Goal: Task Accomplishment & Management: Complete application form

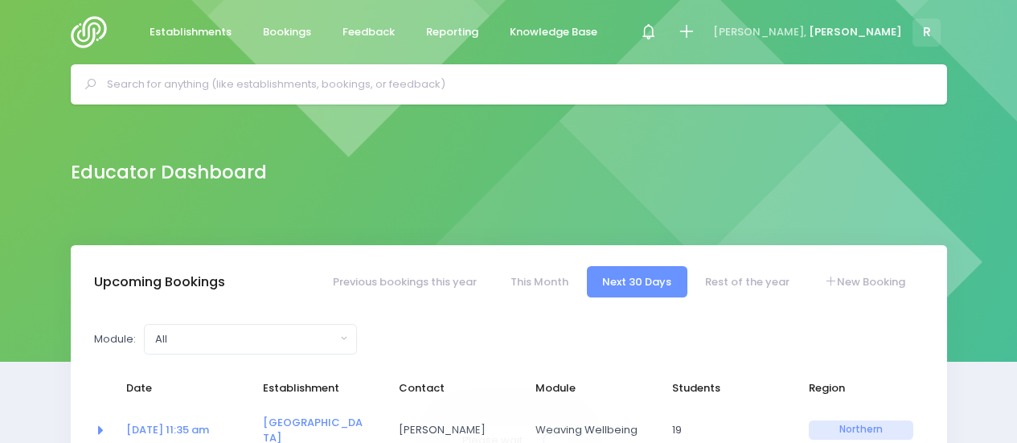
select select "5"
click at [275, 71] on div at bounding box center [509, 84] width 876 height 40
click at [240, 89] on input "text" at bounding box center [515, 84] width 817 height 24
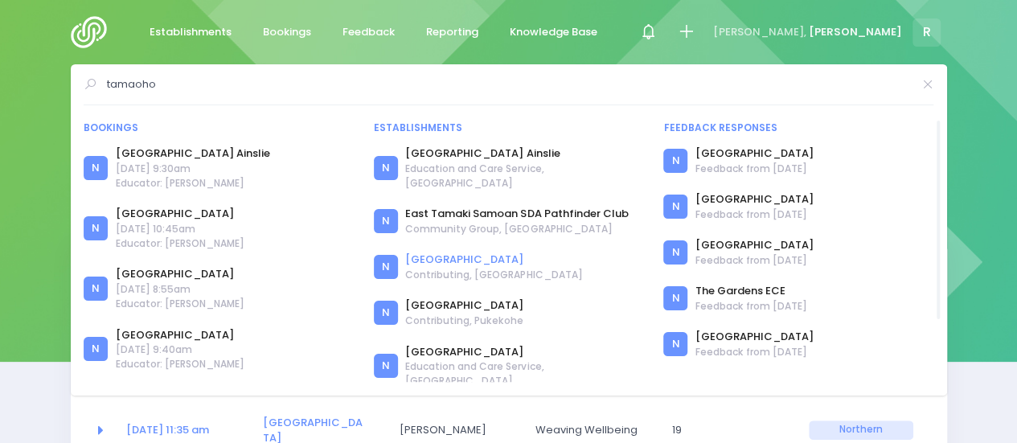
type input "tamaoho"
click at [424, 252] on link "[GEOGRAPHIC_DATA]" at bounding box center [493, 260] width 177 height 16
click at [446, 297] on link "[GEOGRAPHIC_DATA]" at bounding box center [464, 305] width 118 height 16
click at [424, 252] on link "[GEOGRAPHIC_DATA]" at bounding box center [493, 260] width 177 height 16
click at [437, 297] on link "[GEOGRAPHIC_DATA]" at bounding box center [464, 305] width 118 height 16
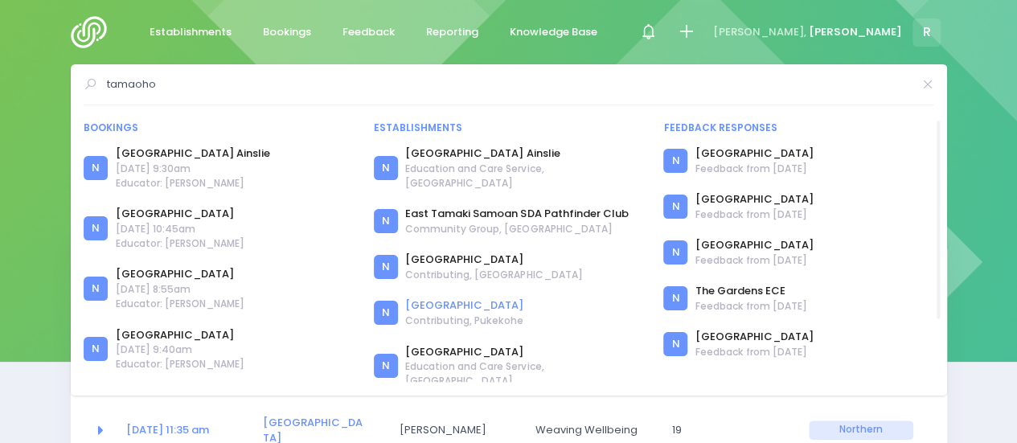
click at [424, 297] on link "Tamaoho School" at bounding box center [464, 305] width 118 height 16
click at [434, 252] on link "Tamaoho School" at bounding box center [493, 260] width 177 height 16
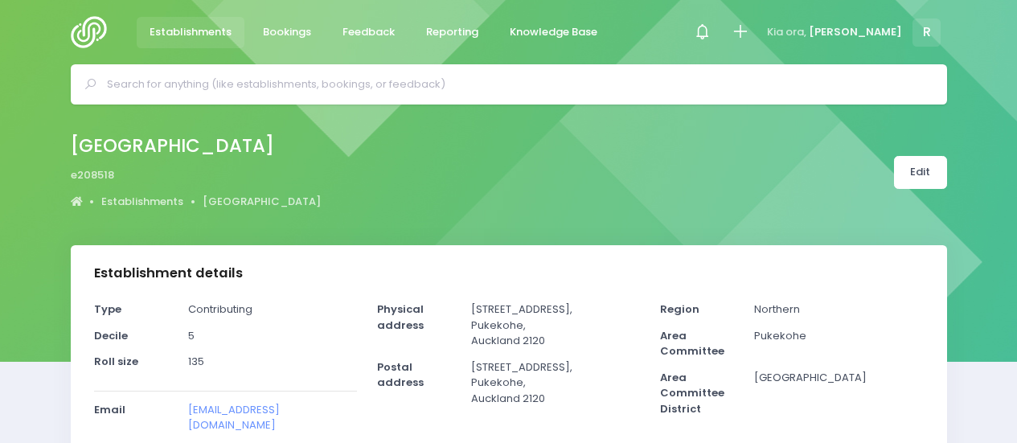
select select "5"
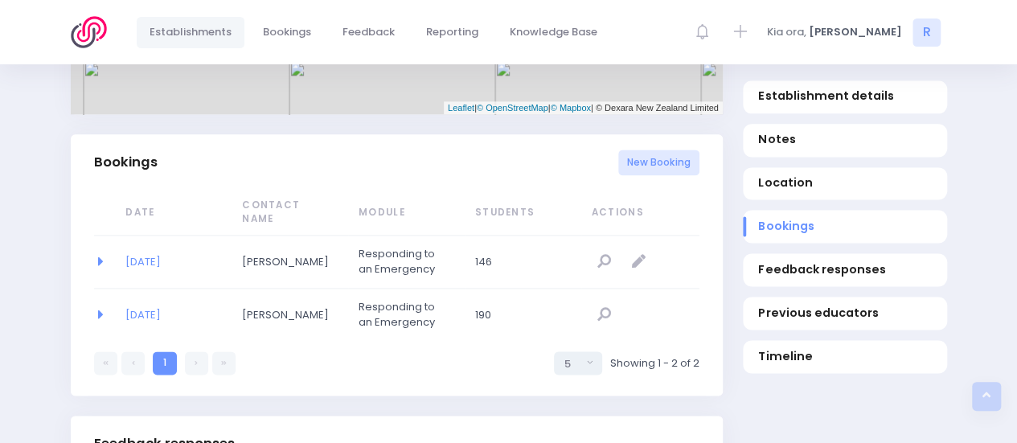
scroll to position [1005, 0]
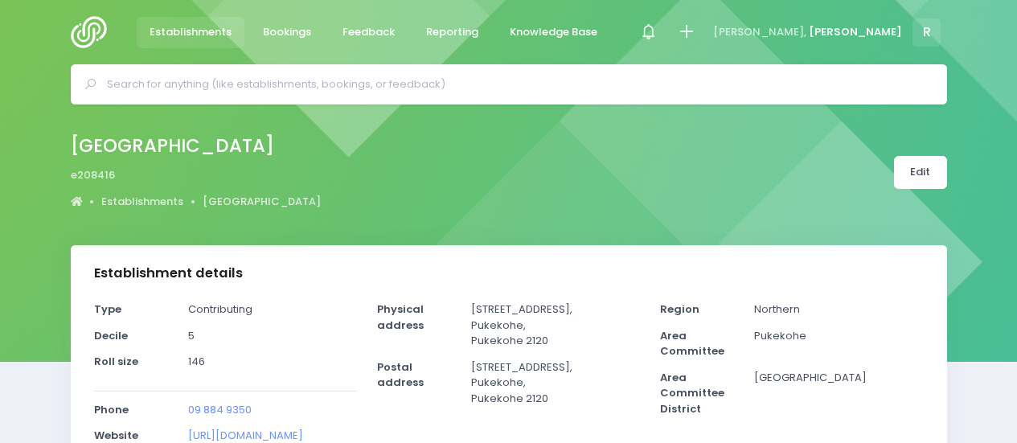
select select "5"
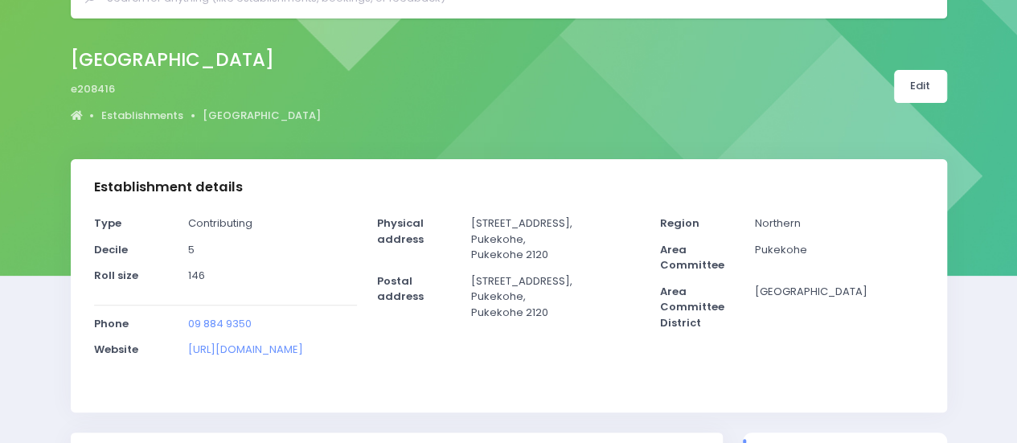
scroll to position [84, 0]
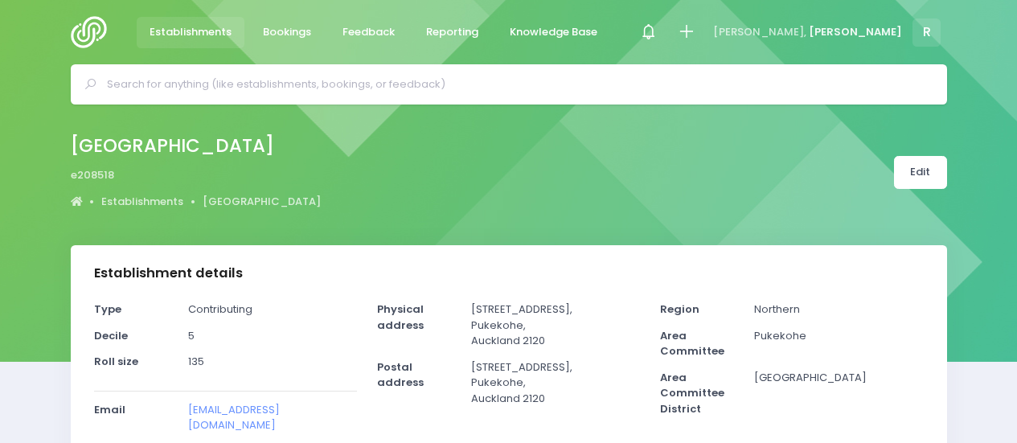
select select "5"
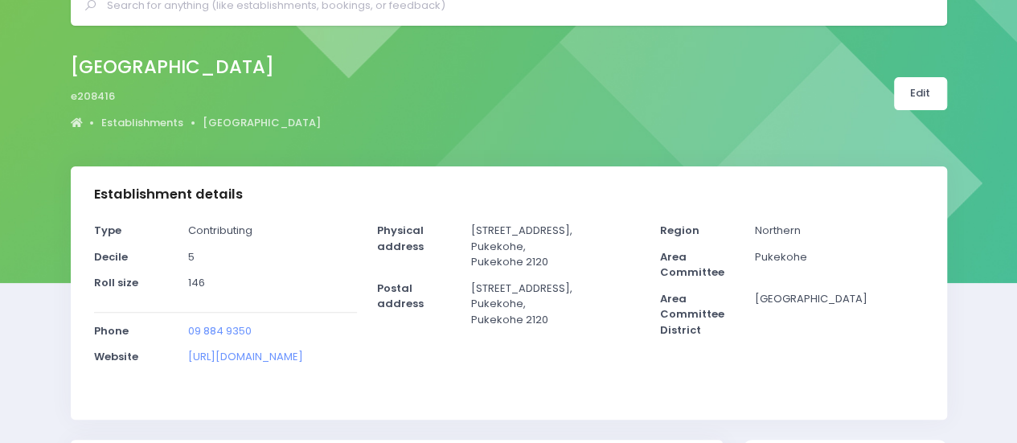
scroll to position [71, 0]
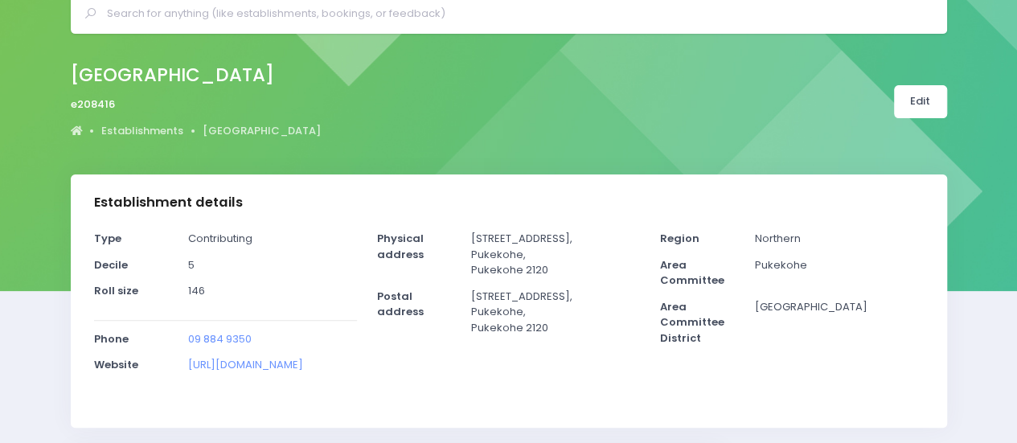
click at [109, 106] on span "e208416" at bounding box center [93, 104] width 44 height 16
drag, startPoint x: 111, startPoint y: 104, endPoint x: 70, endPoint y: 104, distance: 41.0
click at [71, 104] on span "e208416" at bounding box center [93, 104] width 44 height 16
copy span "e208416"
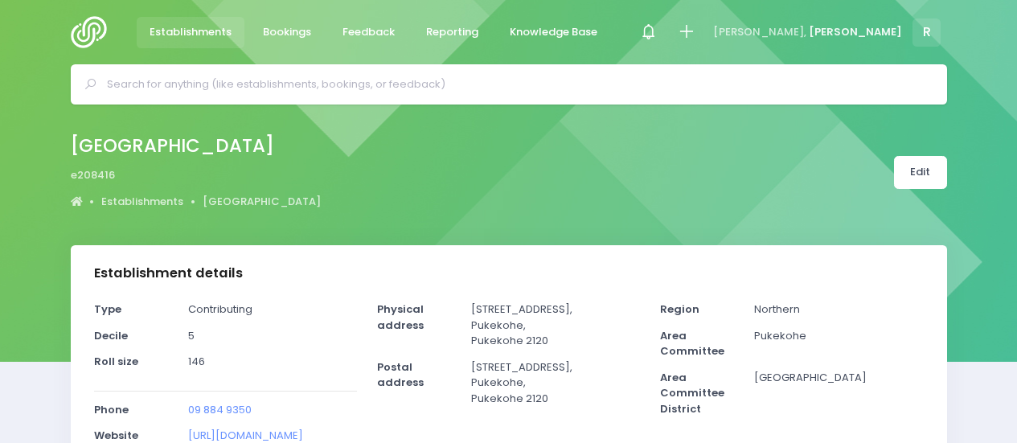
select select "5"
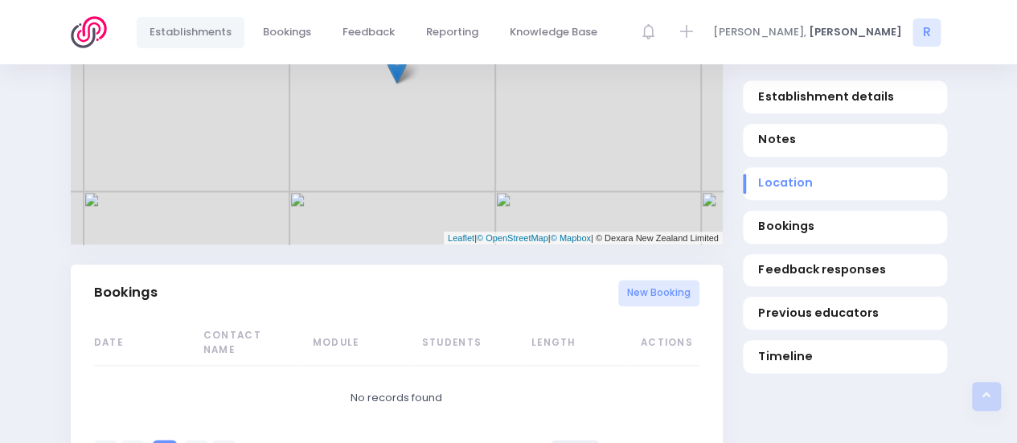
scroll to position [1162, 0]
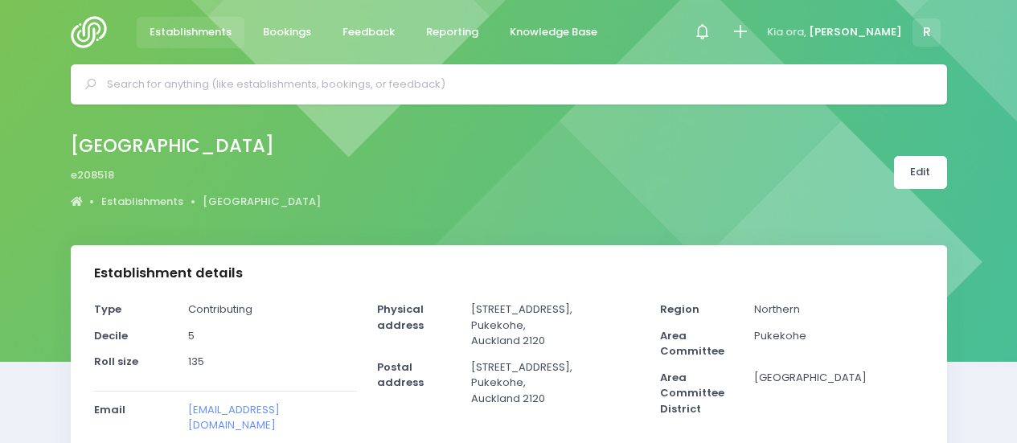
select select "5"
click at [759, 42] on div at bounding box center [741, 32] width 36 height 36
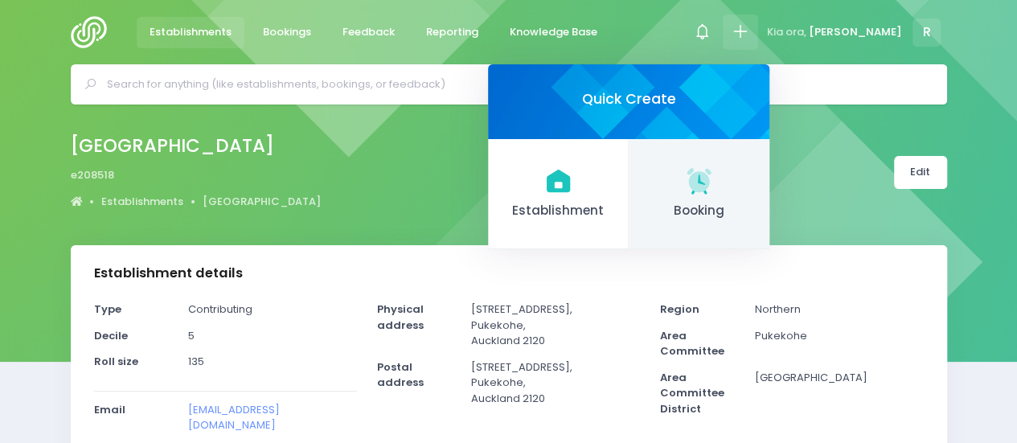
click at [711, 190] on icon at bounding box center [698, 180] width 24 height 24
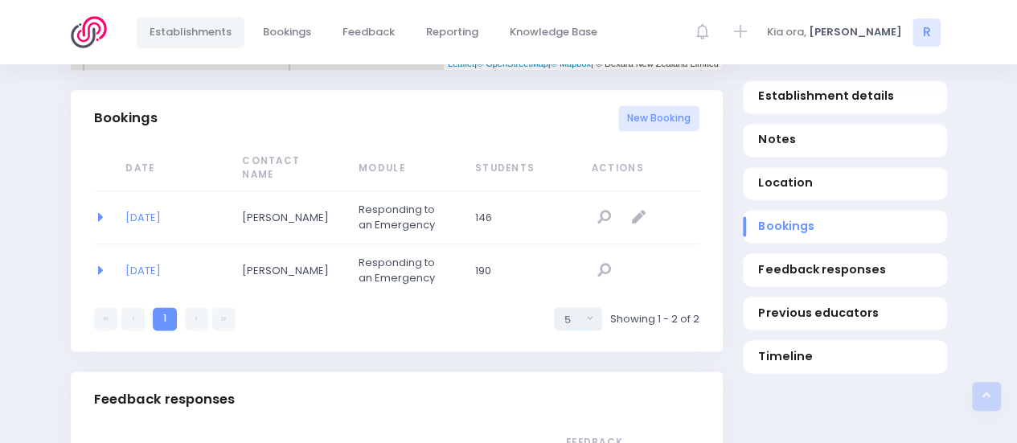
scroll to position [1061, 0]
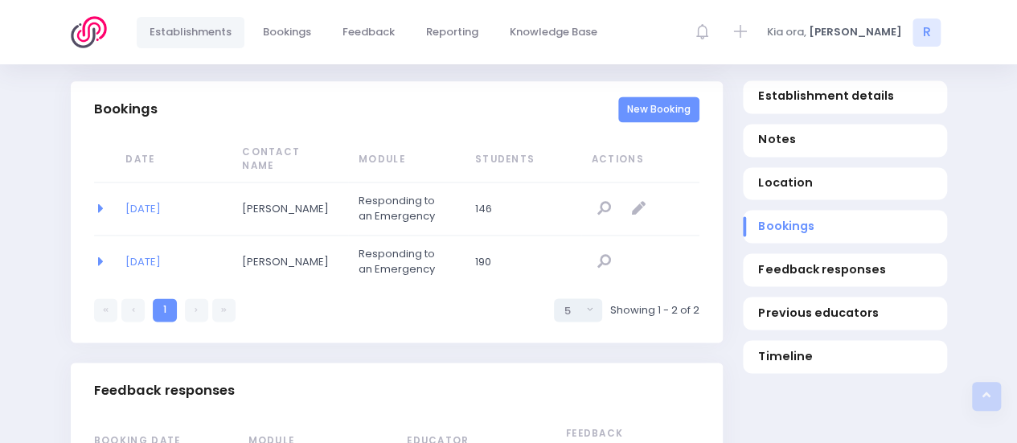
click at [640, 105] on link "New Booking" at bounding box center [658, 109] width 81 height 27
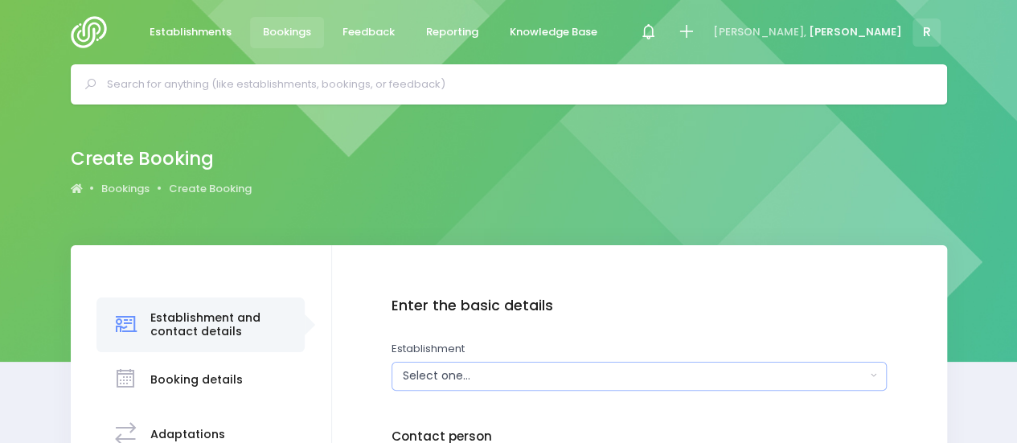
click at [461, 375] on div "Select one..." at bounding box center [634, 375] width 463 height 17
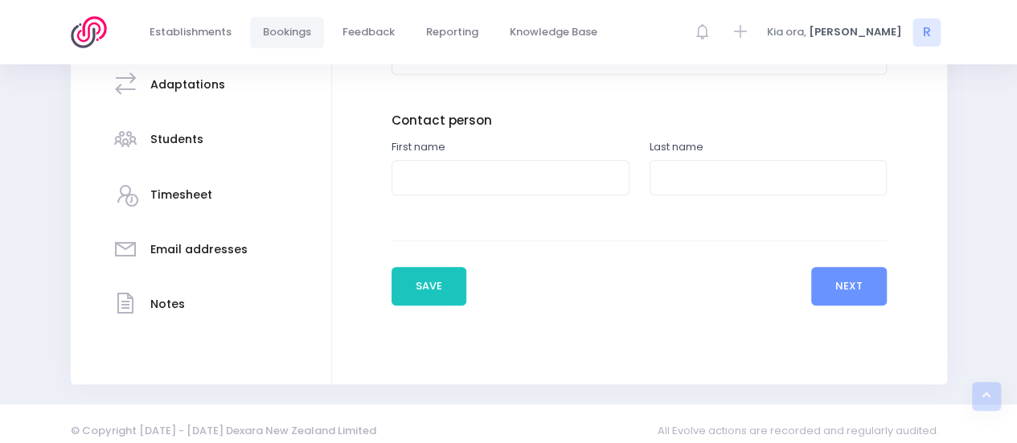
scroll to position [362, 0]
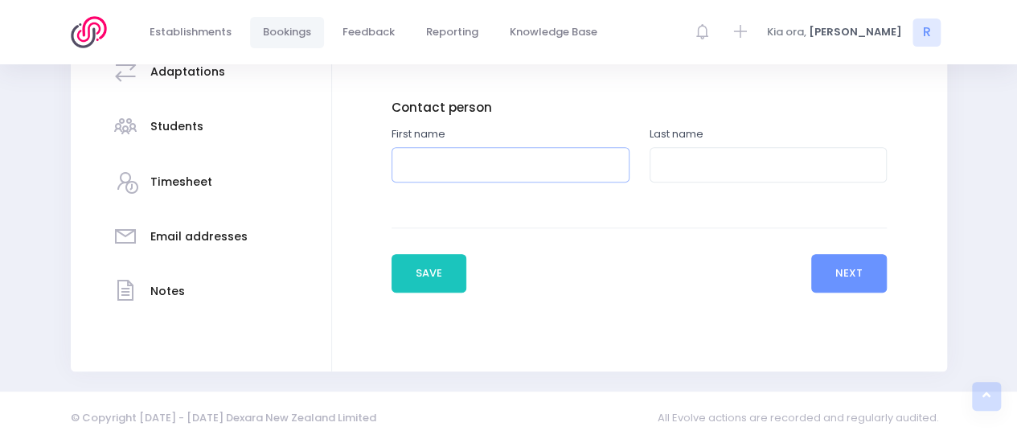
click at [585, 170] on input "text" at bounding box center [510, 165] width 238 height 36
type input "Michelle"
click at [656, 163] on input "text" at bounding box center [768, 165] width 238 height 36
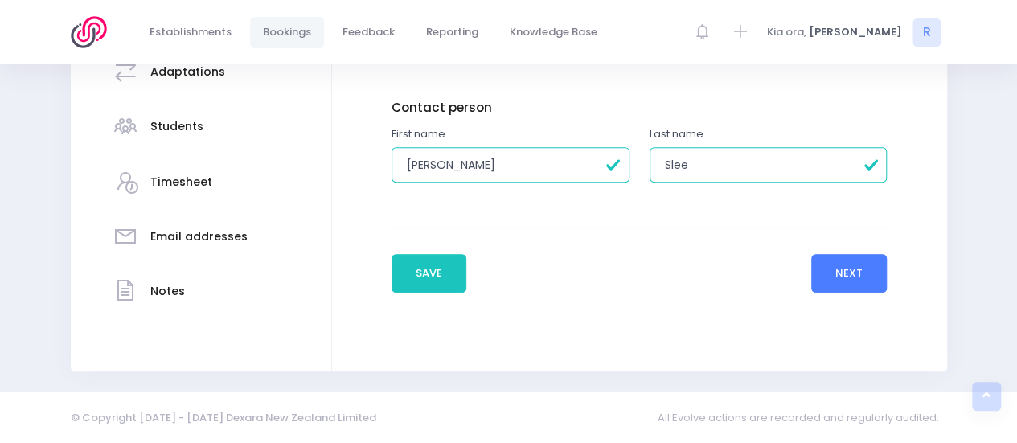
type input "Slee"
click at [863, 268] on button "Next" at bounding box center [849, 273] width 76 height 39
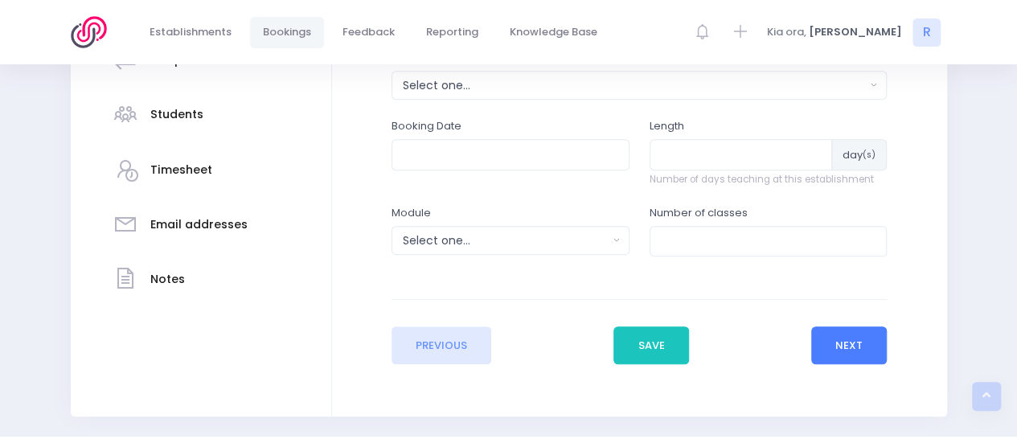
scroll to position [376, 0]
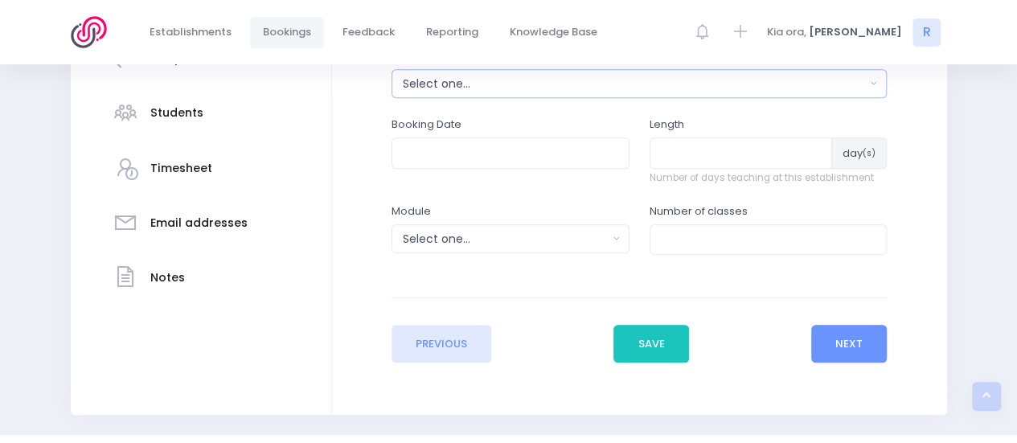
click at [482, 87] on div "Select one..." at bounding box center [634, 84] width 463 height 17
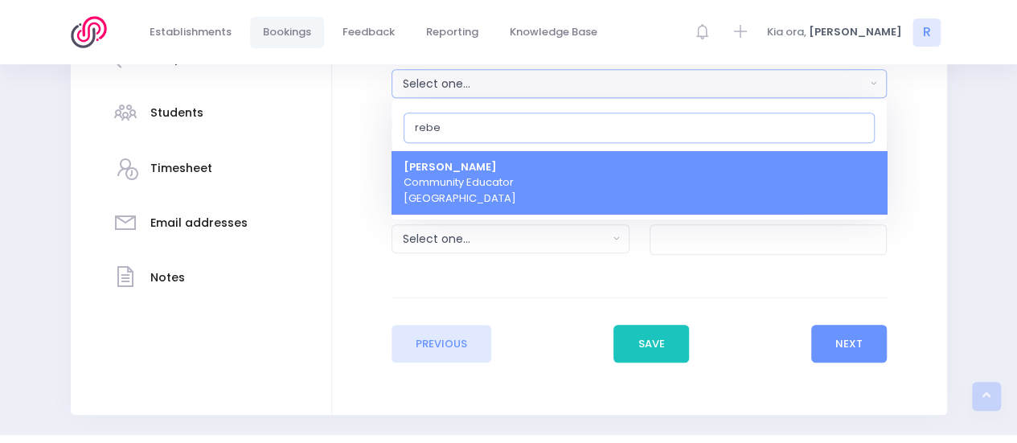
type input "rebe"
click at [461, 174] on span "Rebecca Rogers Community Educator Northern Region" at bounding box center [459, 182] width 113 height 47
select select "191509"
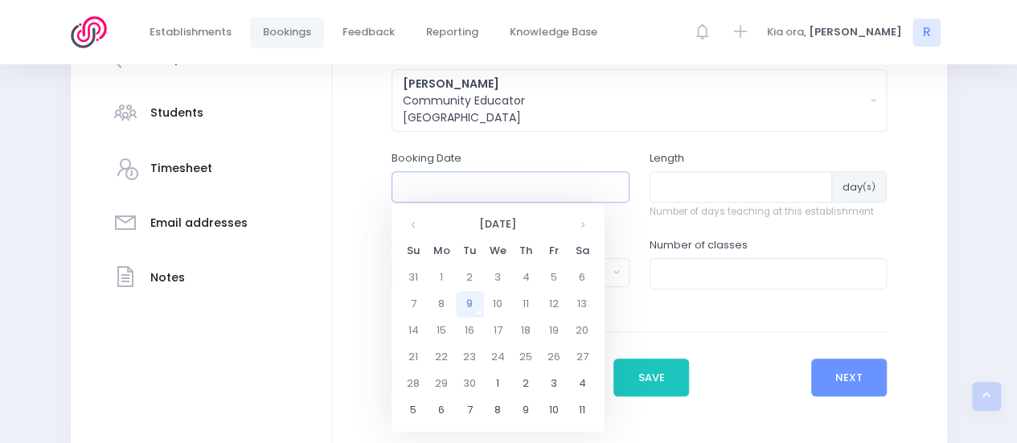
click at [461, 183] on input "text" at bounding box center [510, 186] width 238 height 31
click at [577, 221] on th at bounding box center [582, 224] width 28 height 27
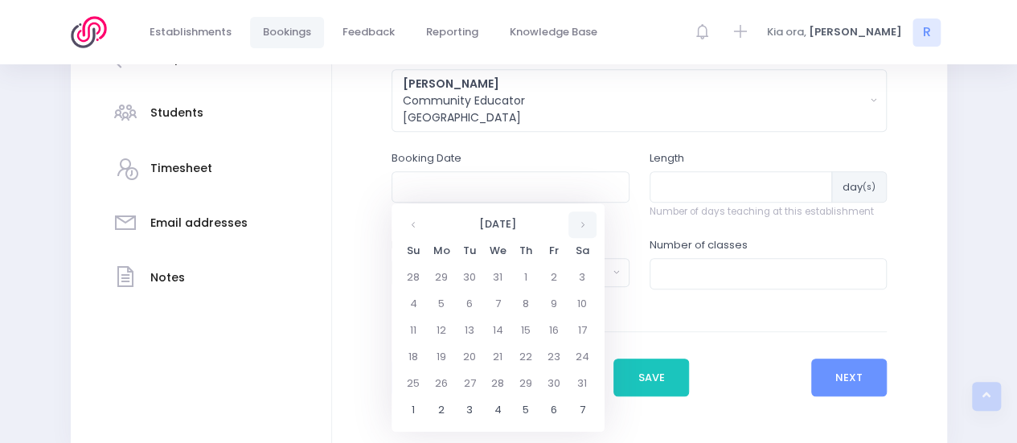
click at [577, 221] on th at bounding box center [582, 224] width 28 height 27
click at [439, 335] on td "9" at bounding box center [442, 330] width 28 height 27
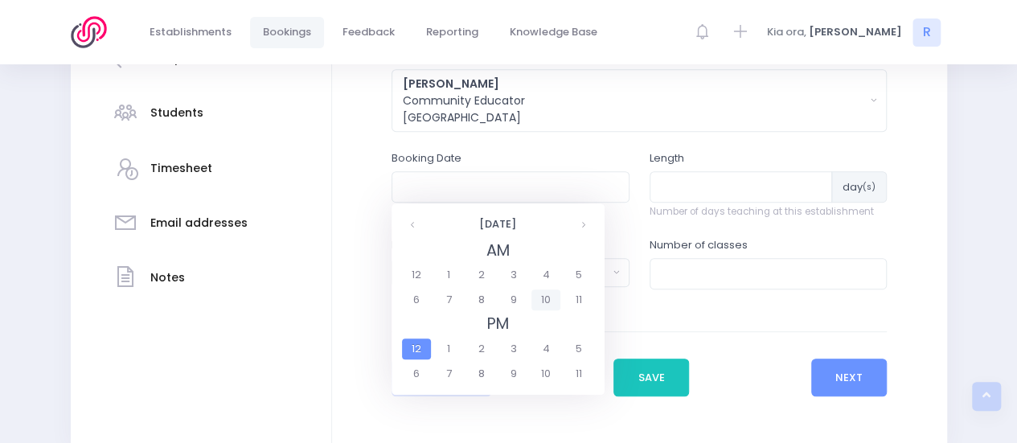
click at [543, 299] on span "10" at bounding box center [545, 299] width 28 height 21
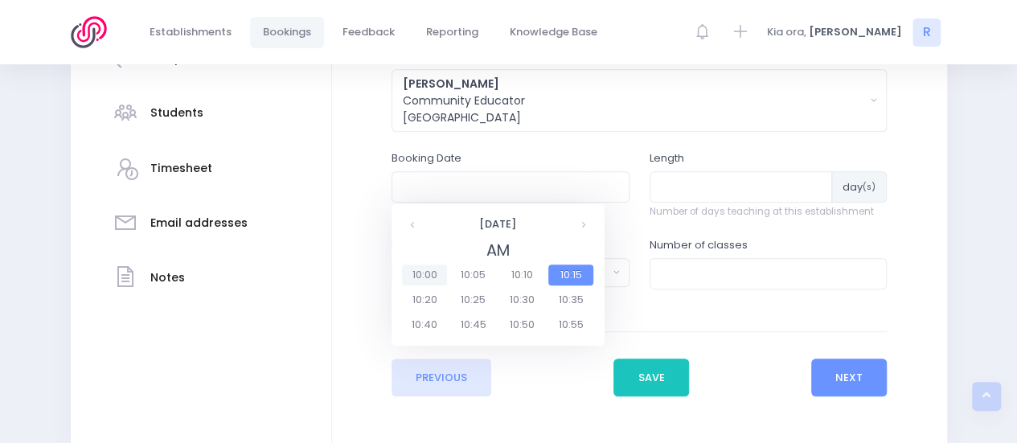
click at [420, 275] on span "10:00" at bounding box center [424, 274] width 45 height 21
type input "09/02/2026 10:00 AM"
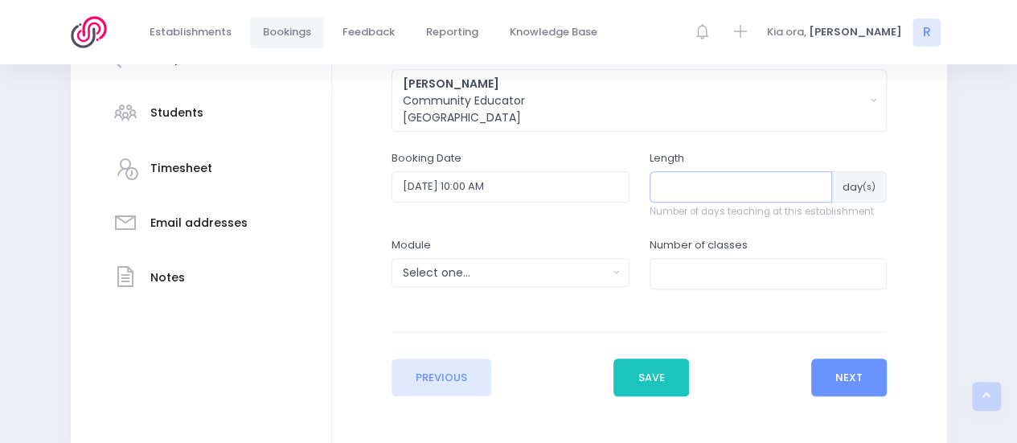
click at [711, 192] on input "number" at bounding box center [740, 186] width 183 height 31
type input "12"
click at [523, 264] on div "Select one..." at bounding box center [505, 272] width 205 height 17
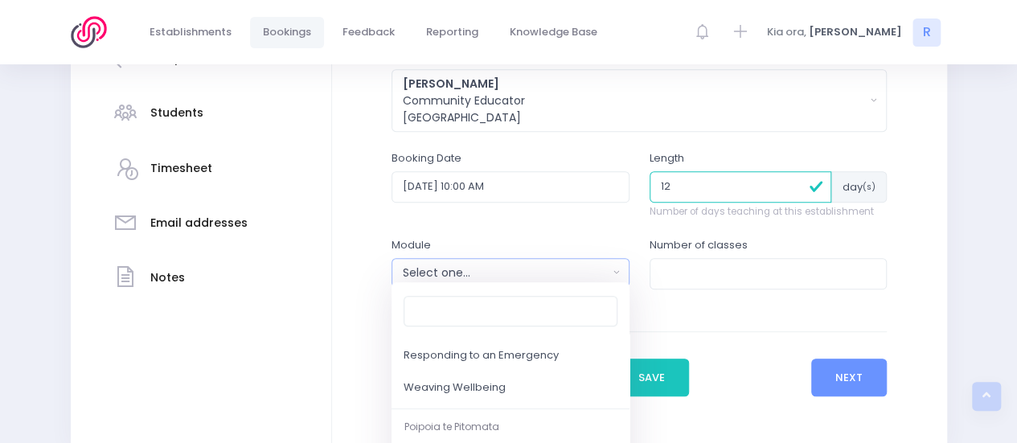
scroll to position [250, 0]
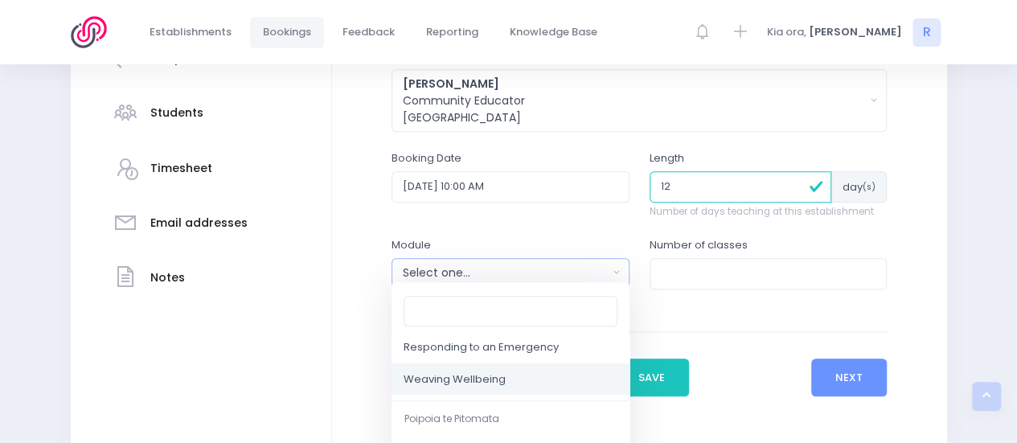
click at [473, 379] on span "Weaving Wellbeing" at bounding box center [454, 379] width 102 height 16
select select "Weaving Wellbeing"
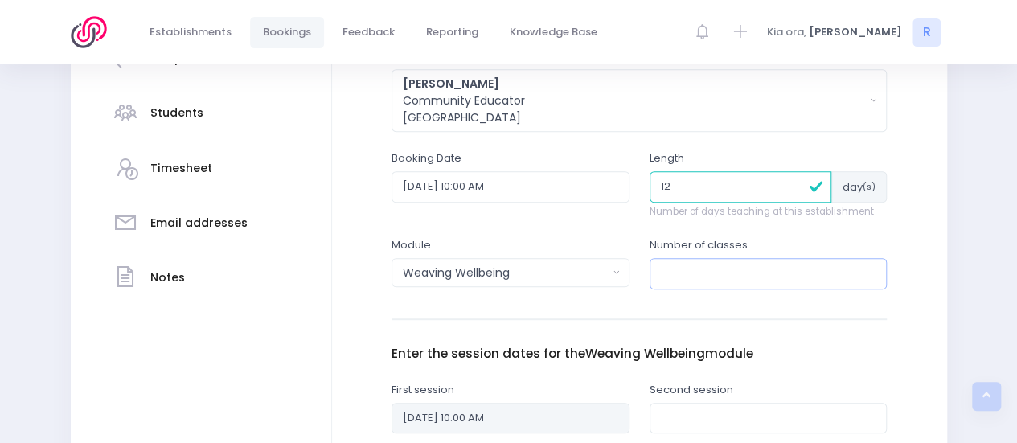
click at [694, 277] on input "number" at bounding box center [768, 273] width 238 height 31
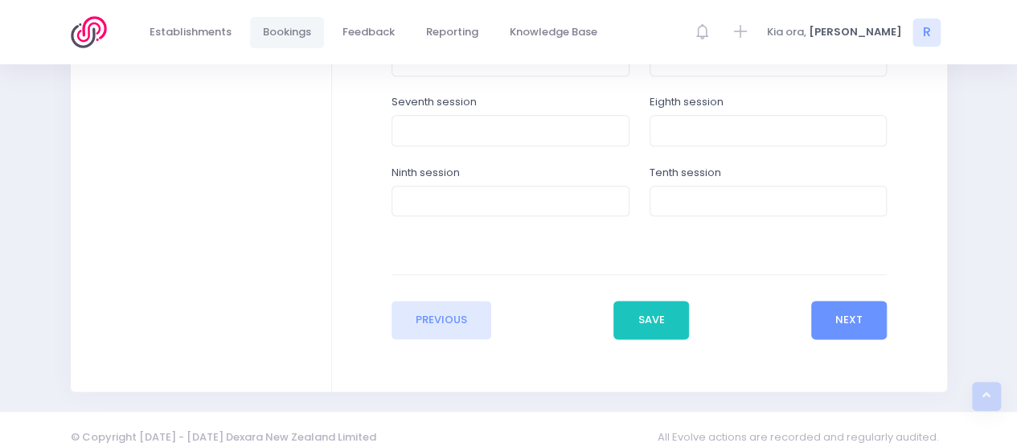
scroll to position [892, 0]
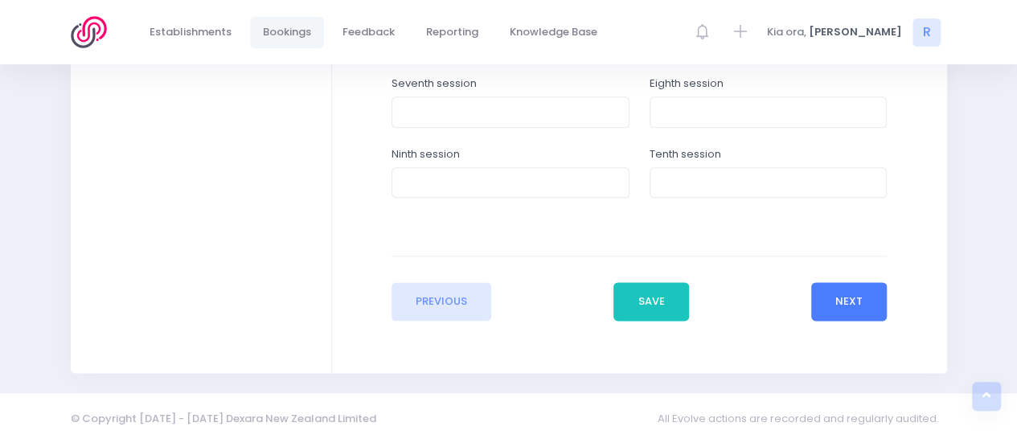
type input "4"
click at [852, 304] on button "Next" at bounding box center [849, 301] width 76 height 39
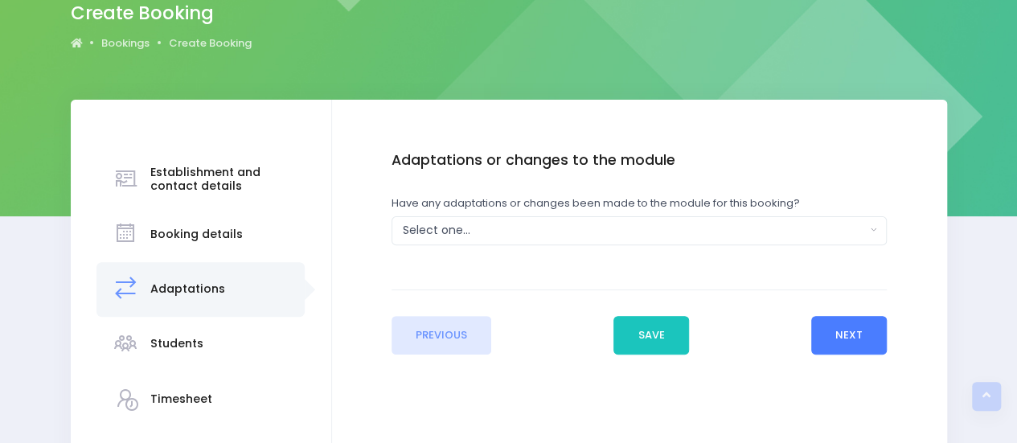
scroll to position [0, 0]
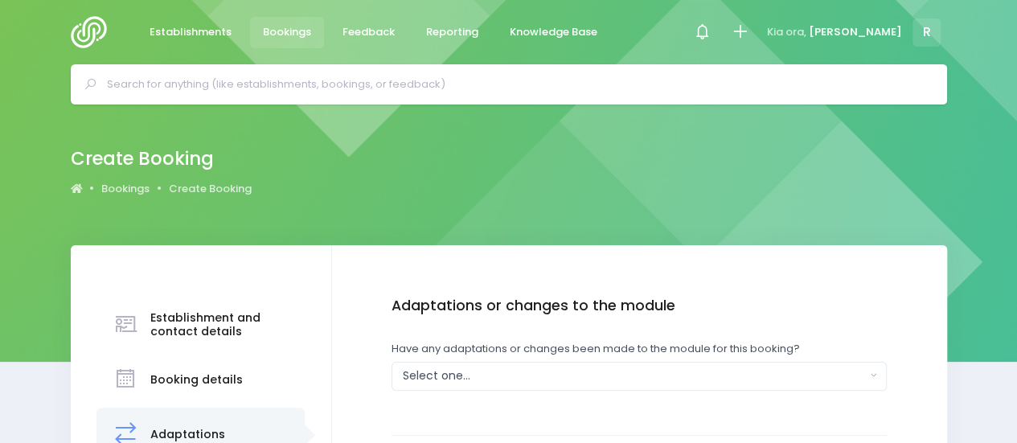
click at [1015, 100] on div at bounding box center [508, 84] width 1017 height 40
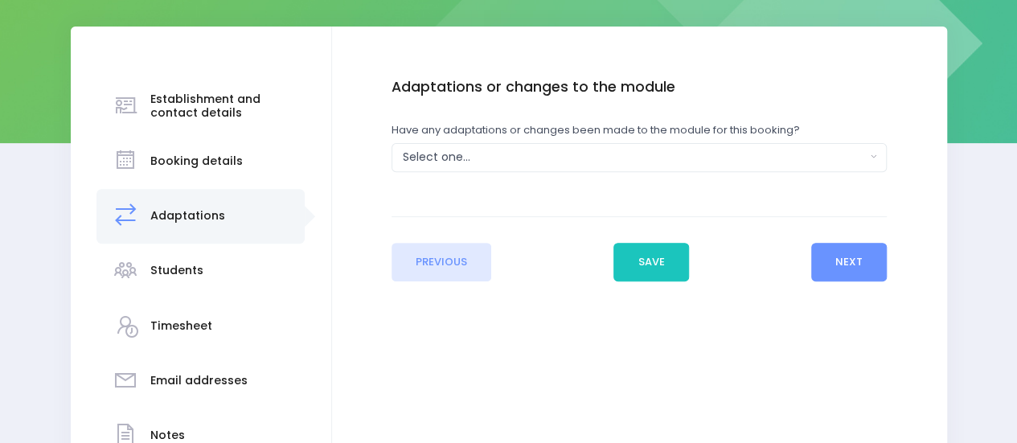
scroll to position [225, 0]
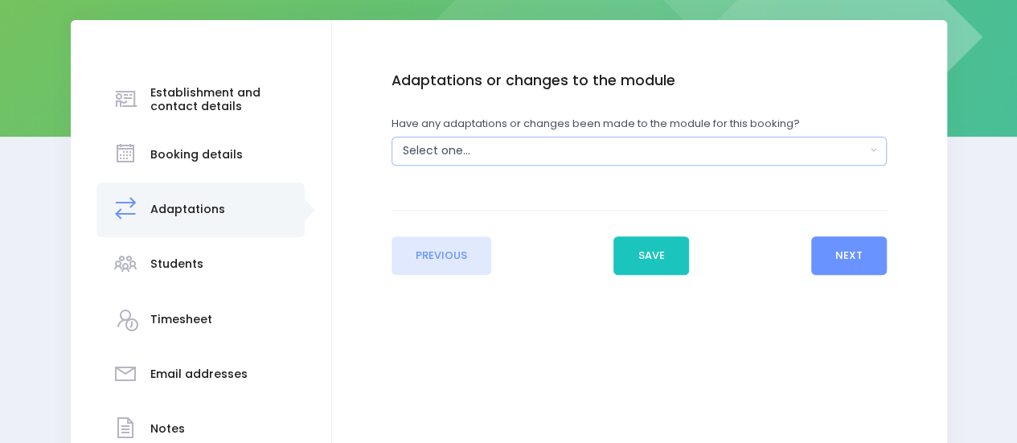
click at [590, 147] on div "Select one..." at bounding box center [634, 150] width 463 height 17
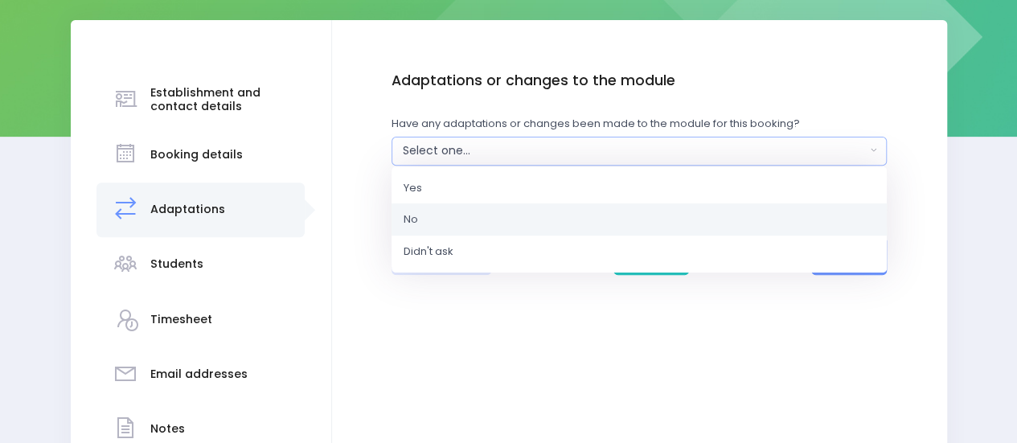
click at [477, 211] on link "No" at bounding box center [638, 219] width 495 height 32
select select "No"
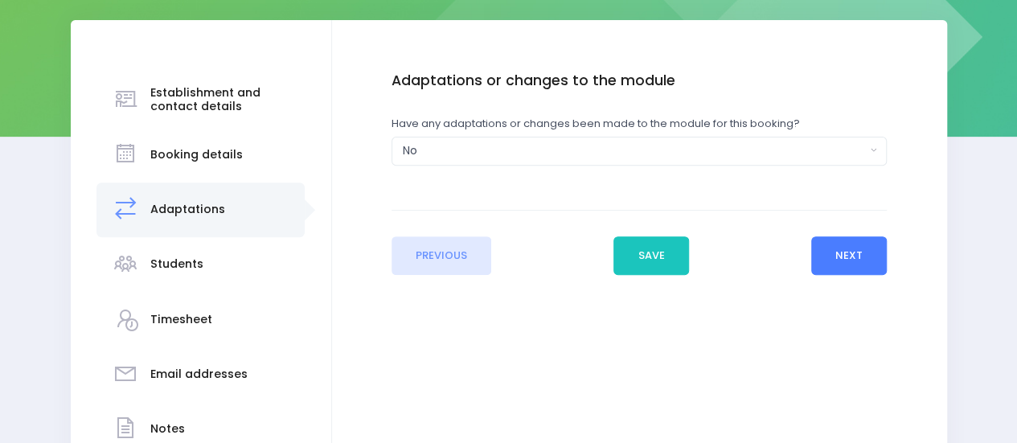
click at [850, 271] on button "Next" at bounding box center [849, 255] width 76 height 39
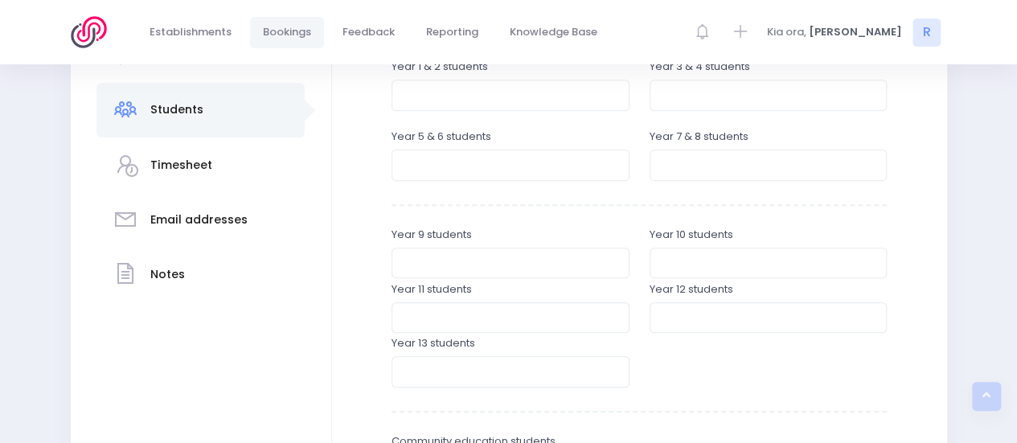
scroll to position [381, 0]
click at [503, 161] on input "number" at bounding box center [510, 163] width 238 height 31
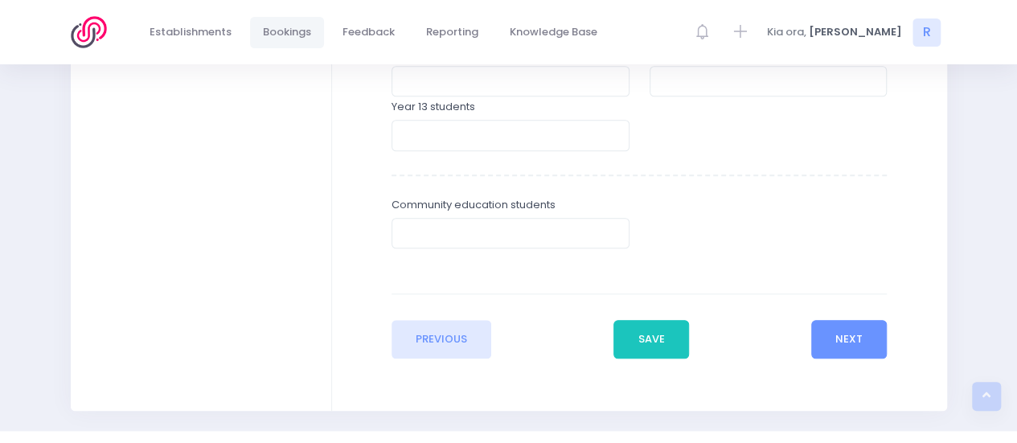
scroll to position [654, 0]
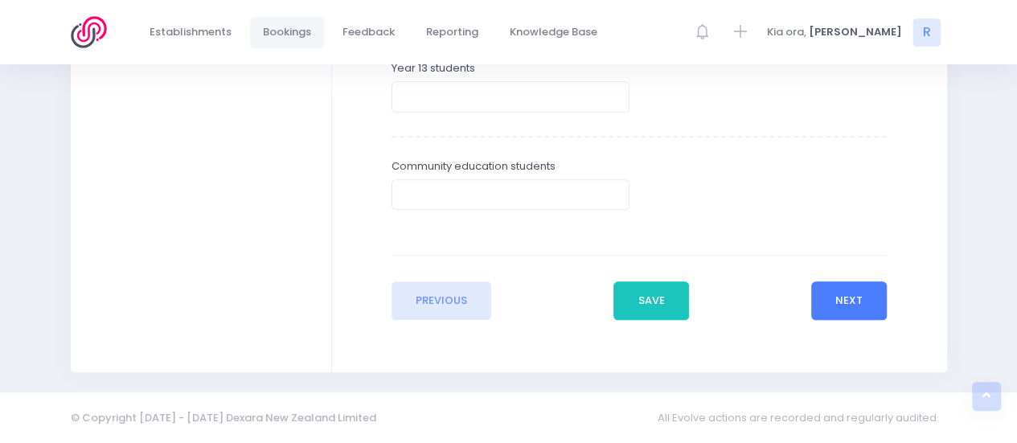
type input "120"
click at [860, 300] on button "Next" at bounding box center [849, 300] width 76 height 39
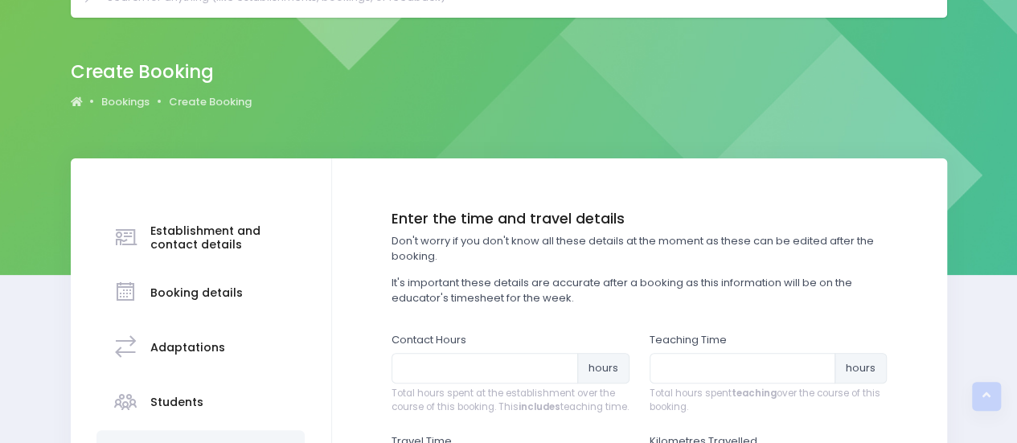
scroll to position [0, 0]
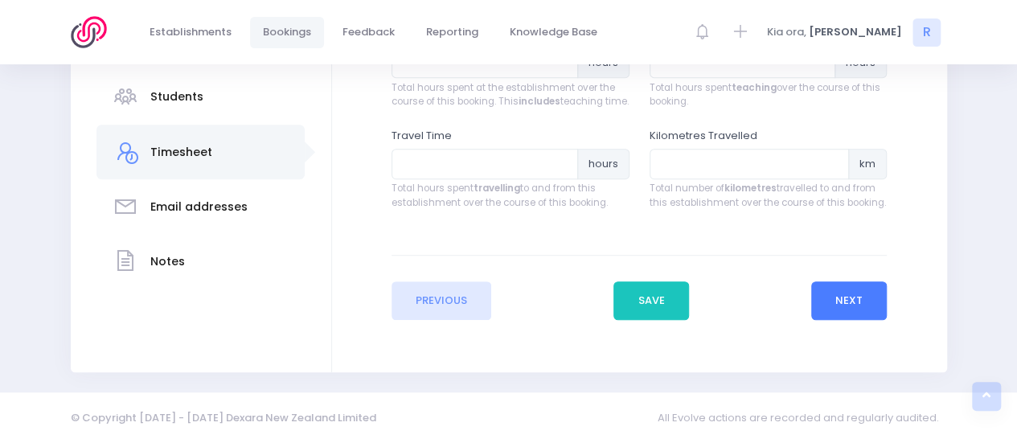
click at [857, 311] on button "Next" at bounding box center [849, 300] width 76 height 39
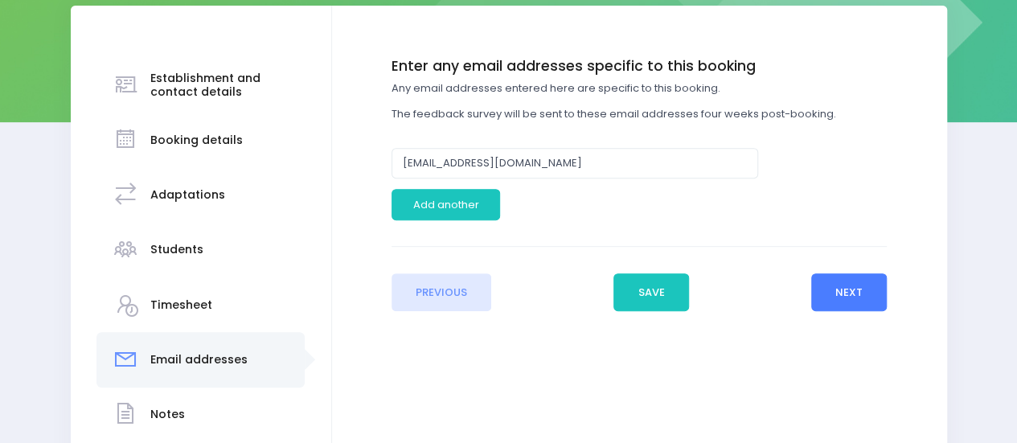
scroll to position [243, 0]
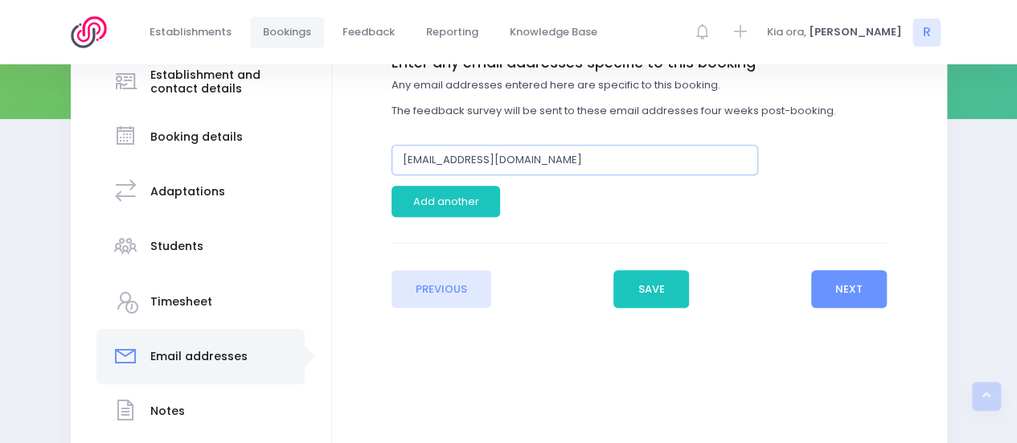
drag, startPoint x: 584, startPoint y: 156, endPoint x: 346, endPoint y: 161, distance: 237.2
click at [346, 161] on div "Enter the basic details Establishment Select one... 'Api Fakakoloa 'Api Fakakol…" at bounding box center [639, 246] width 615 height 489
paste input "michelles"
type input "michelles@tamaoho.school.nz"
click at [847, 286] on button "Next" at bounding box center [849, 289] width 76 height 39
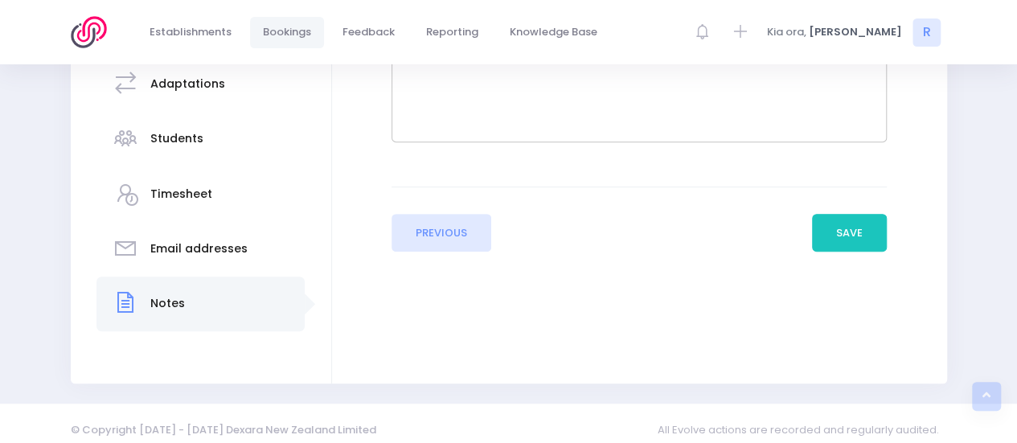
scroll to position [362, 0]
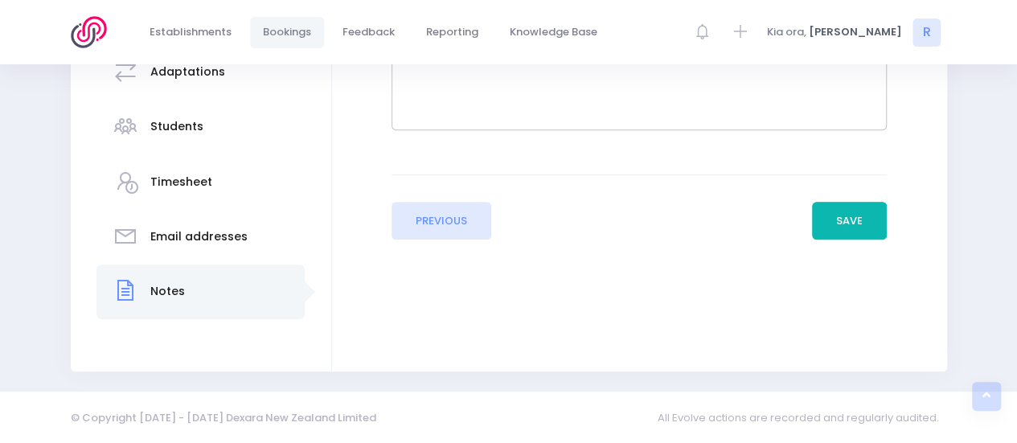
click at [848, 205] on button "Save" at bounding box center [850, 221] width 76 height 39
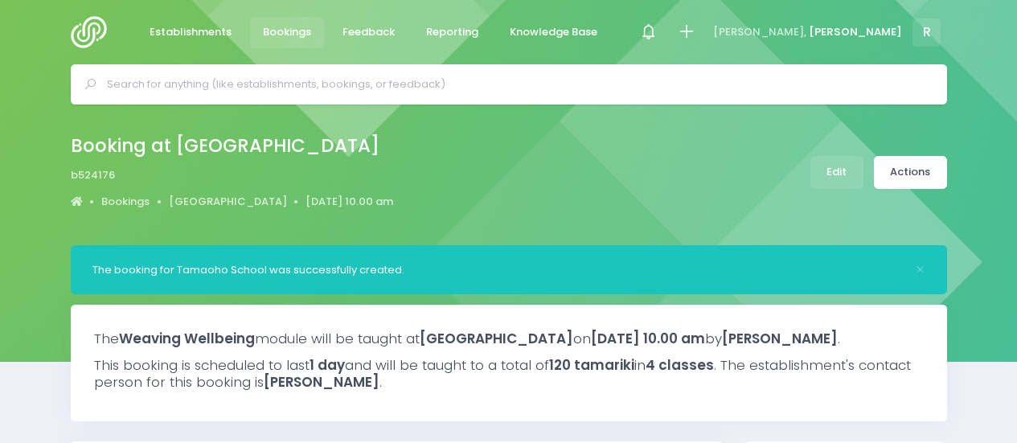
select select "5"
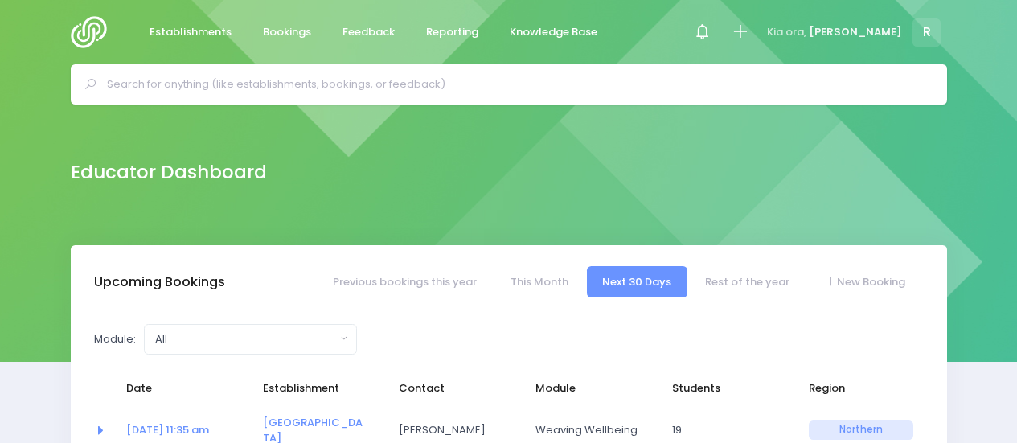
select select "5"
click at [149, 79] on input "text" at bounding box center [515, 84] width 817 height 24
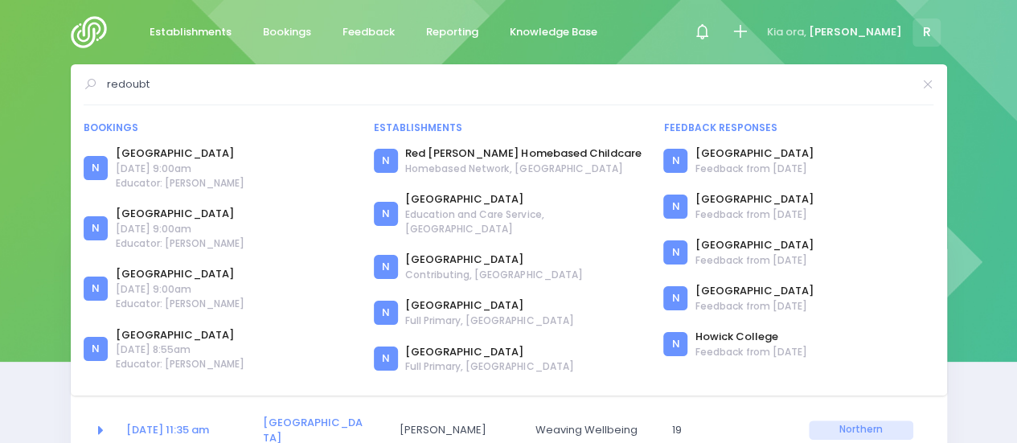
type input "redoubt"
